Goal: Task Accomplishment & Management: Manage account settings

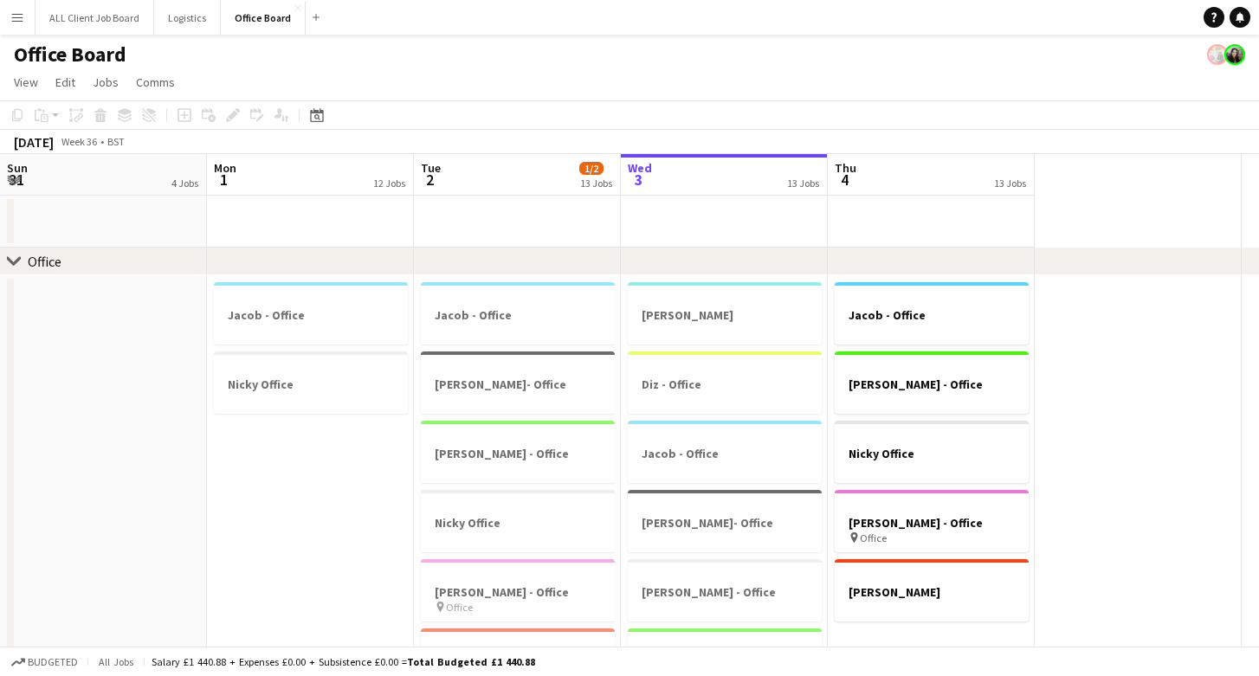
click at [12, 17] on app-icon "Menu" at bounding box center [17, 17] width 14 height 14
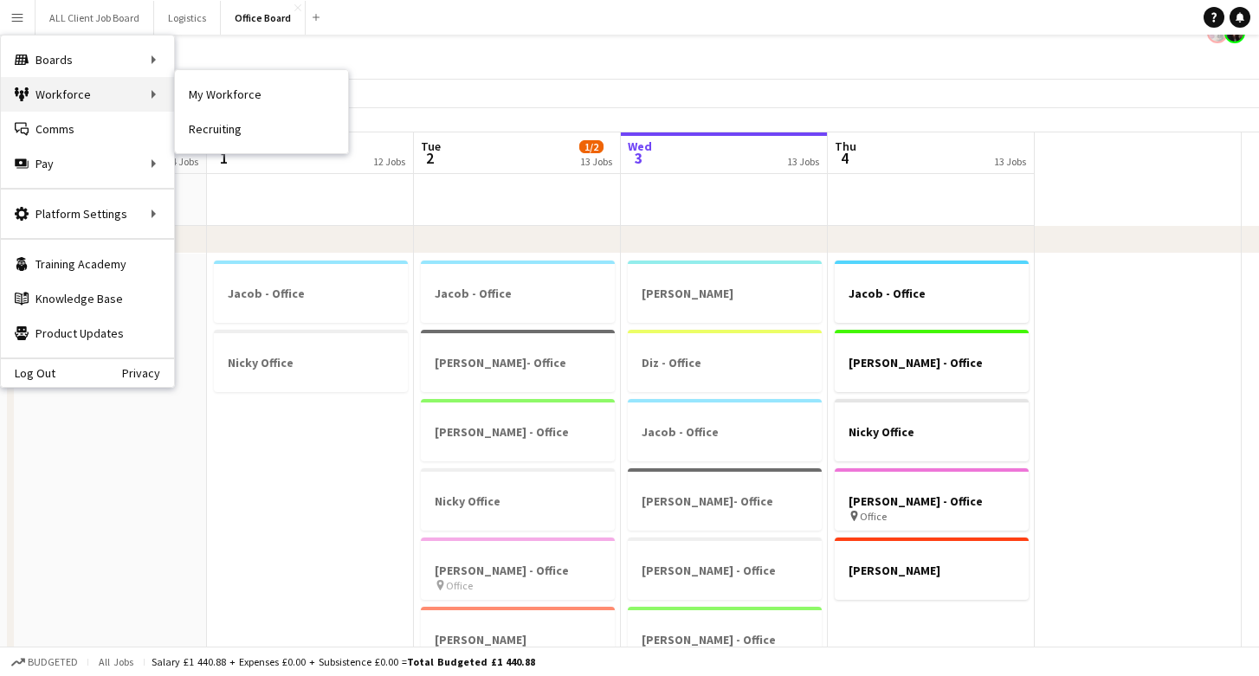
scroll to position [31, 0]
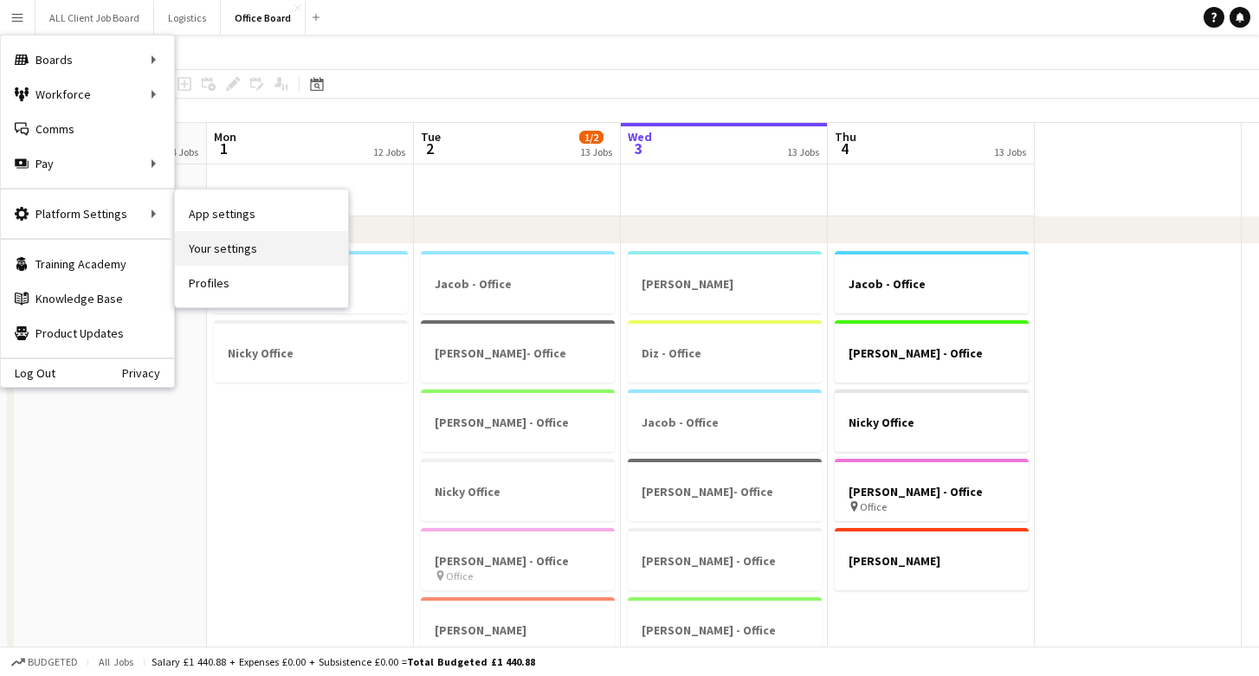
click at [266, 244] on link "Your settings" at bounding box center [261, 248] width 173 height 35
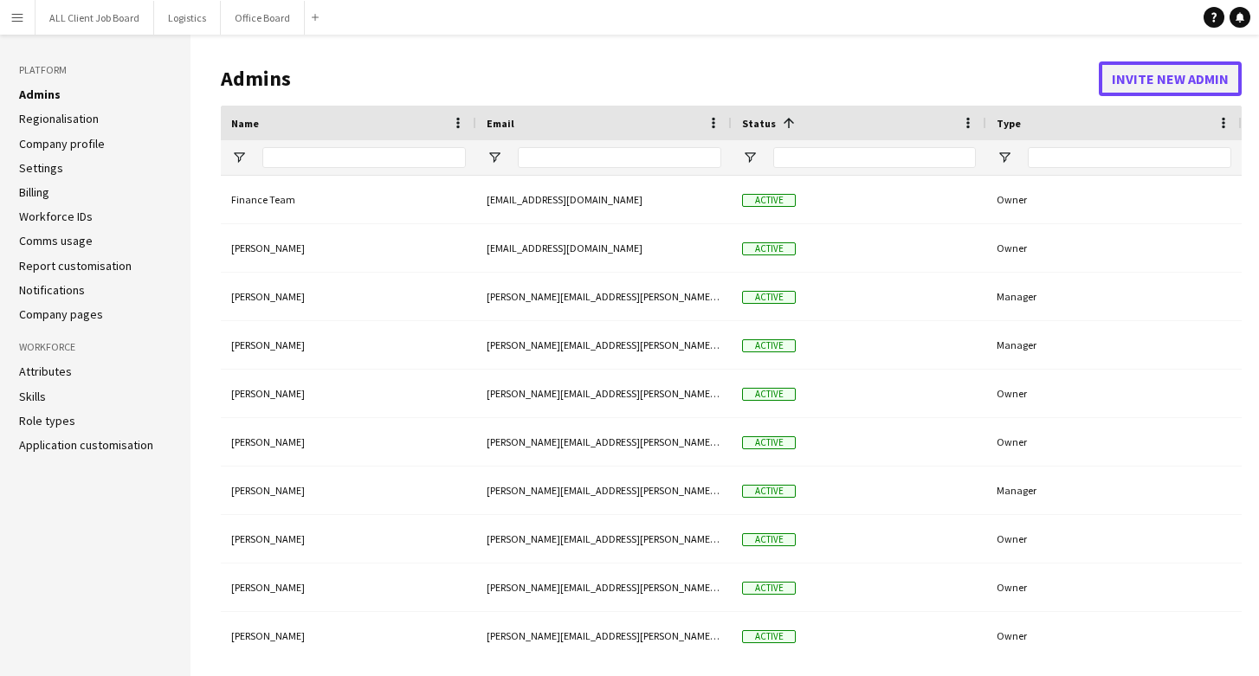
click at [1180, 85] on button "Invite new admin" at bounding box center [1170, 78] width 143 height 35
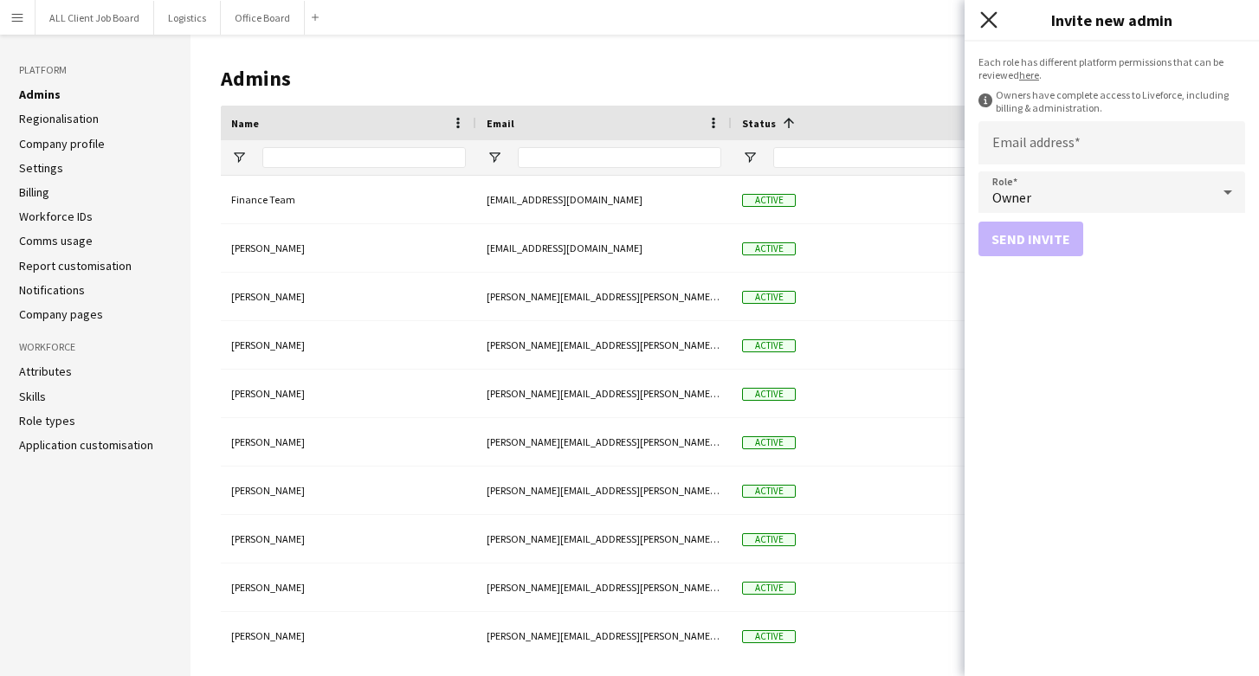
click at [993, 18] on icon "Close pop-in" at bounding box center [988, 19] width 16 height 16
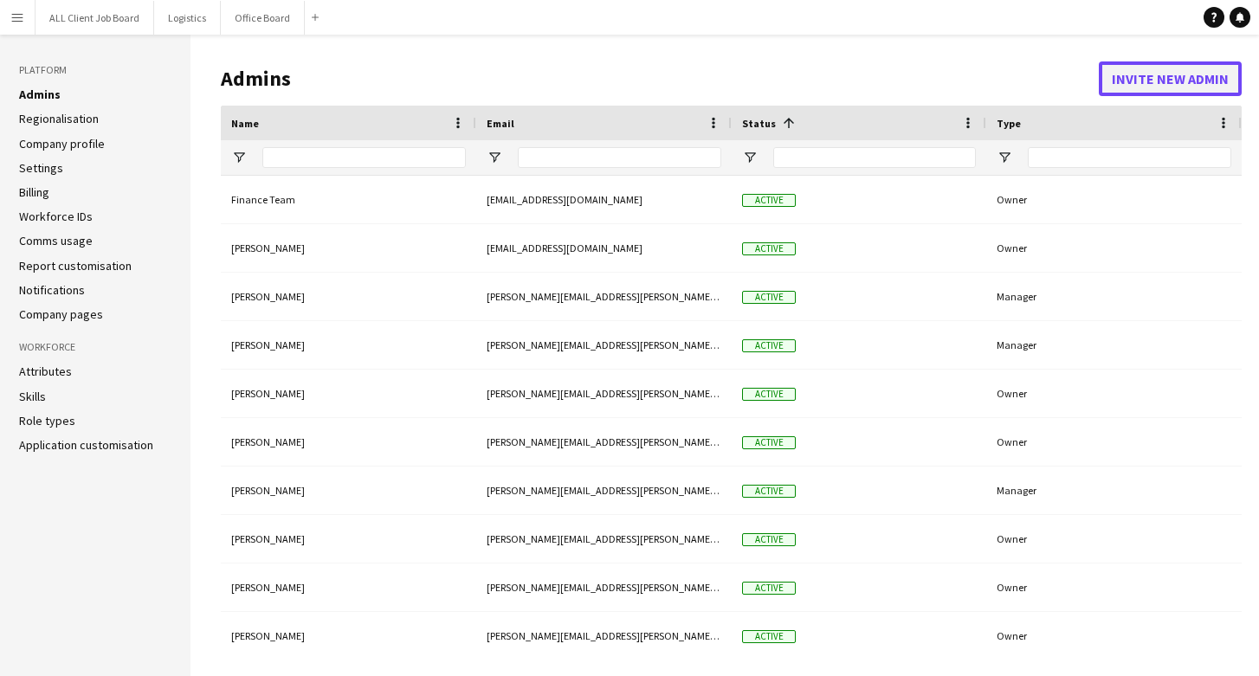
click at [1147, 73] on button "Invite new admin" at bounding box center [1170, 78] width 143 height 35
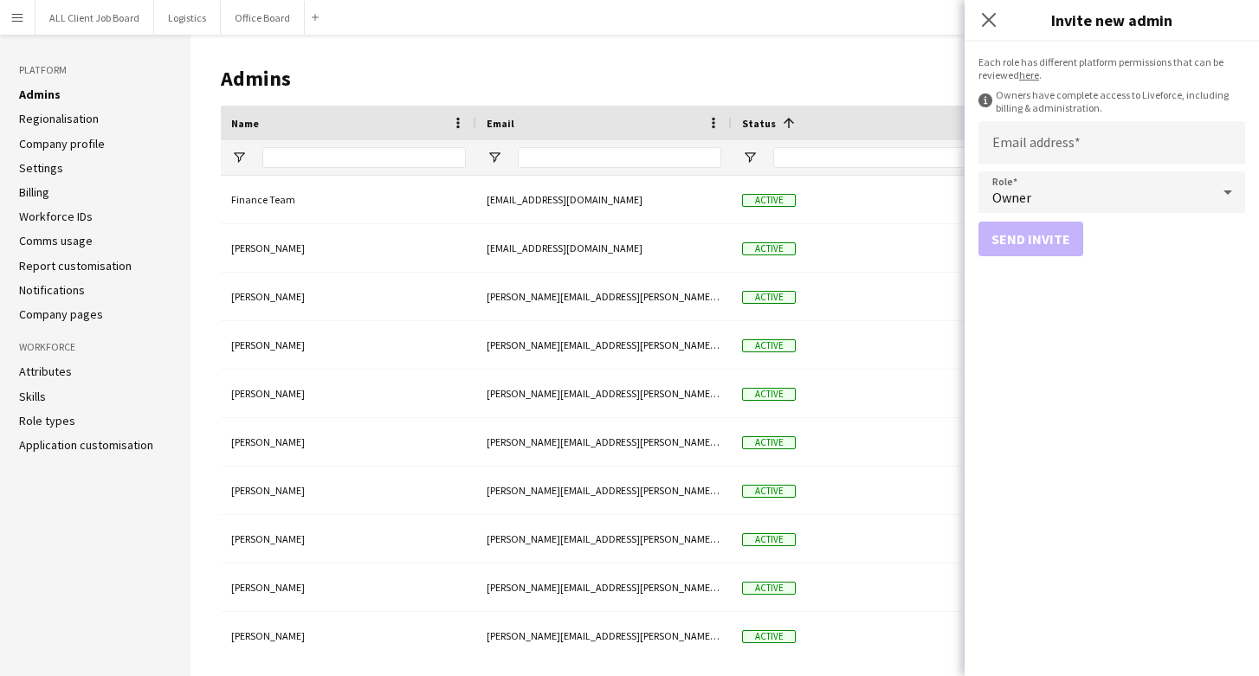
click at [1080, 183] on div "Owner" at bounding box center [1095, 192] width 232 height 42
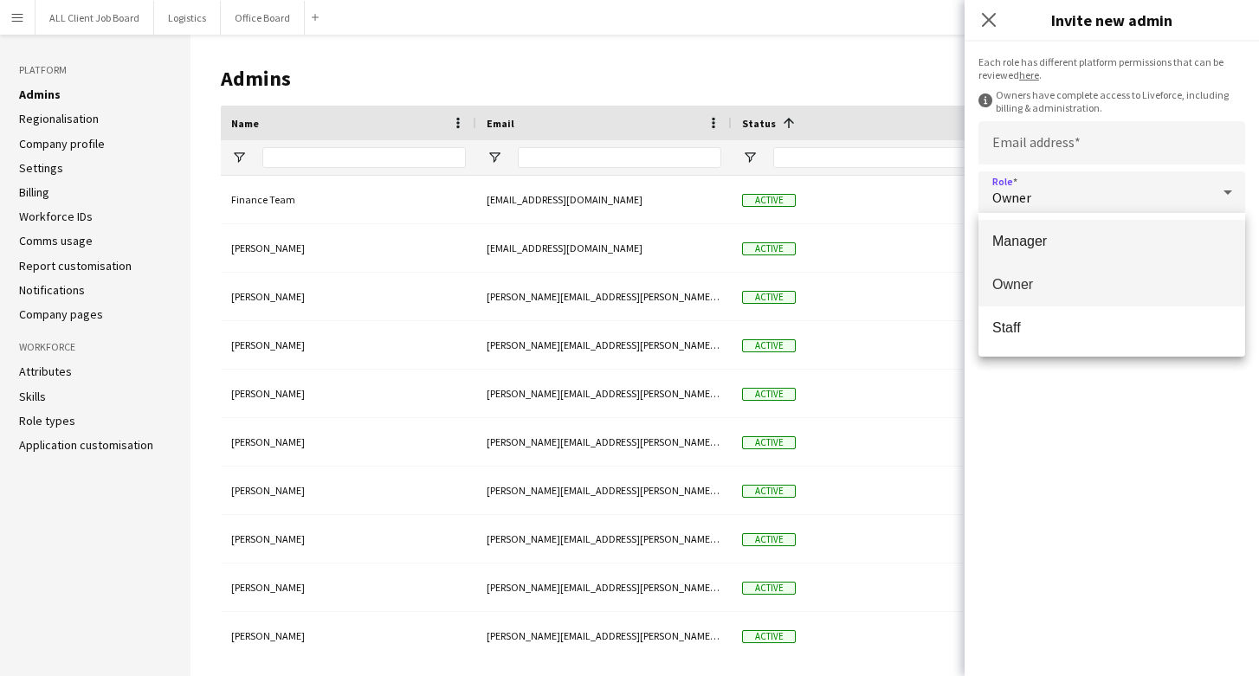
drag, startPoint x: 1064, startPoint y: 236, endPoint x: 1064, endPoint y: 227, distance: 8.7
click at [1064, 236] on span "Manager" at bounding box center [1112, 241] width 239 height 16
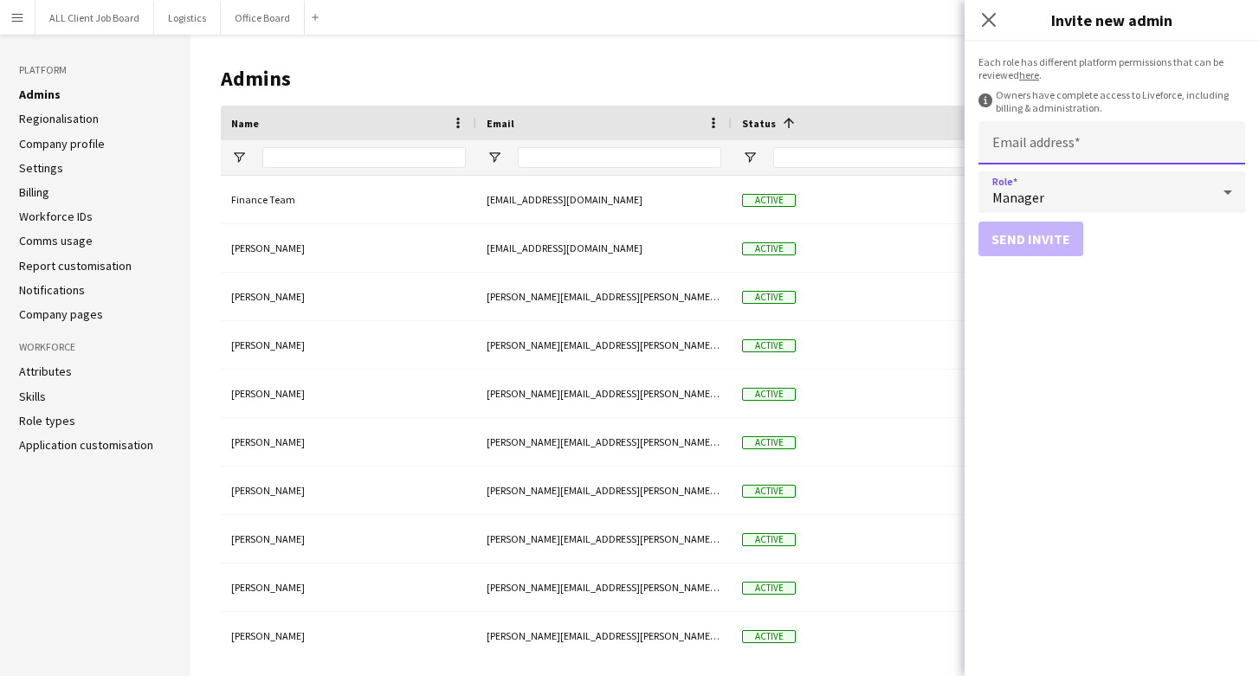
click at [1051, 157] on input "Email address" at bounding box center [1112, 142] width 267 height 43
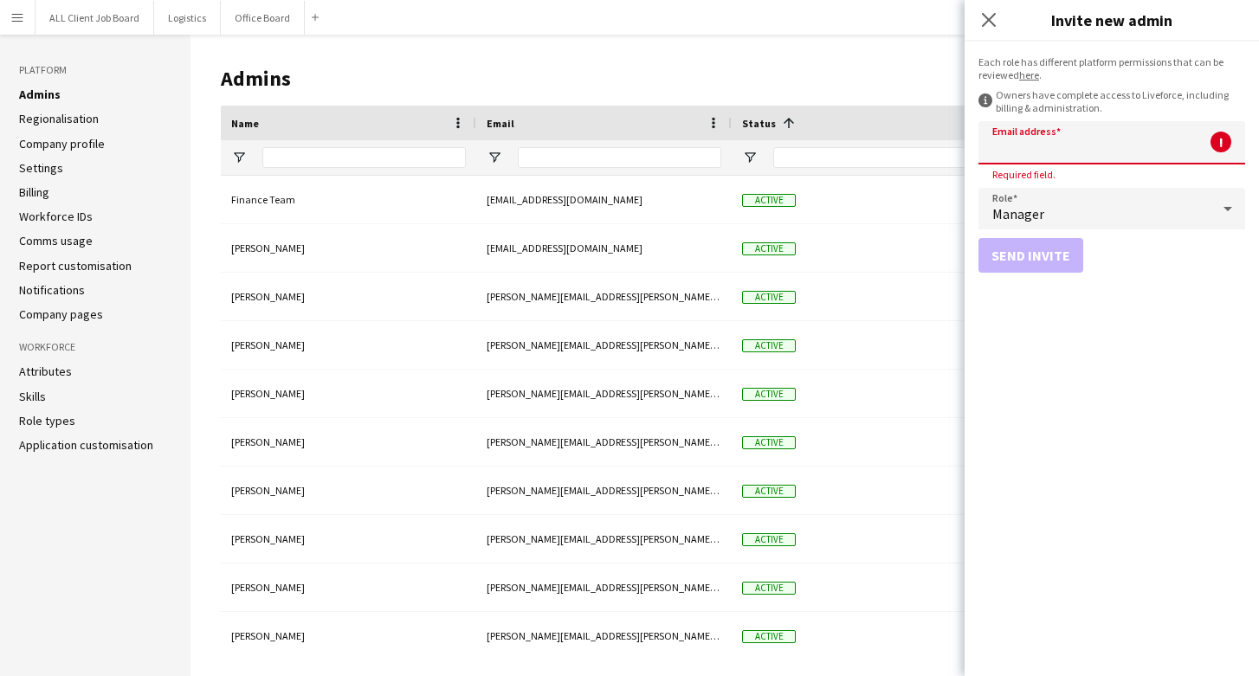
paste input "**********"
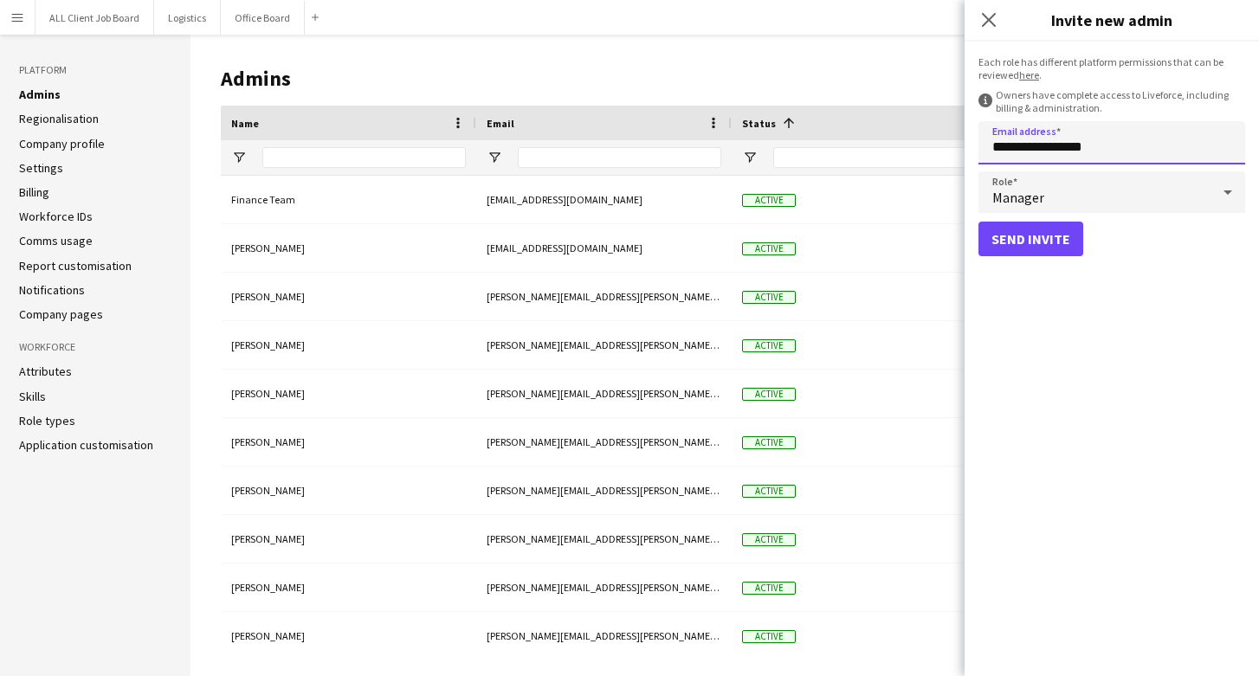
type input "**********"
click at [1046, 238] on button "Send invite" at bounding box center [1031, 239] width 105 height 35
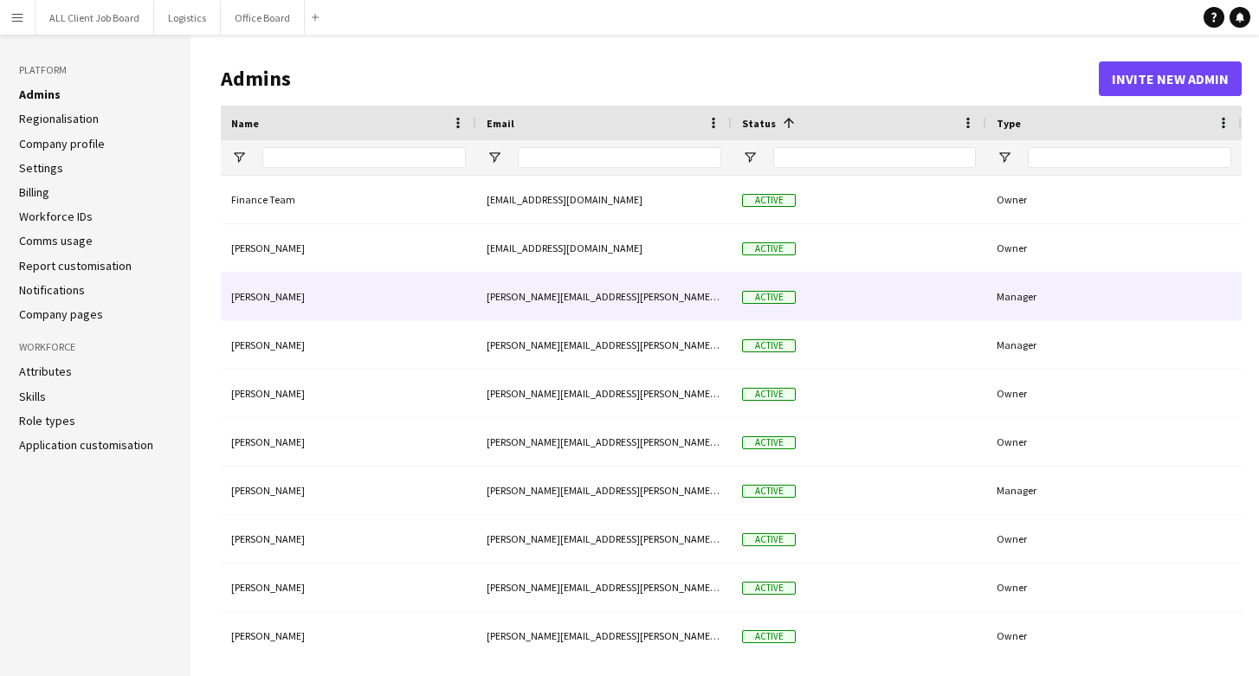
scroll to position [3, 0]
